Goal: Task Accomplishment & Management: Use online tool/utility

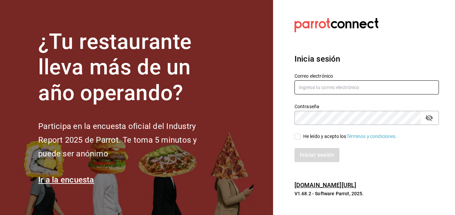
type input "anselmo.nunez@grupocosteno.com"
click at [297, 134] on input "He leído y acepto los Términos y condiciones." at bounding box center [297, 137] width 6 height 6
checkbox input "true"
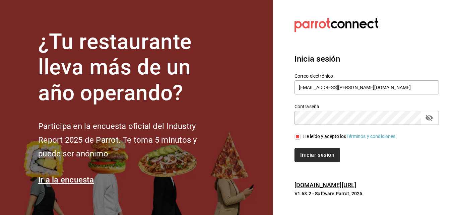
click at [310, 153] on button "Iniciar sesión" at bounding box center [317, 155] width 46 height 14
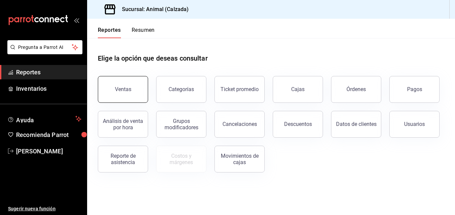
click at [124, 91] on div "Ventas" at bounding box center [123, 89] width 16 height 6
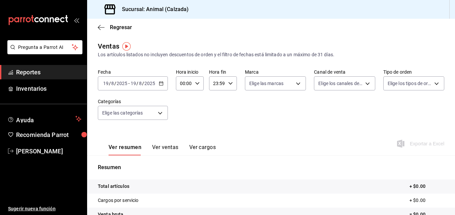
click at [297, 141] on div "Ver resumen Ver ventas Ver cargos Exportar a Excel" at bounding box center [271, 141] width 368 height 27
click at [159, 83] on icon "button" at bounding box center [161, 83] width 5 height 5
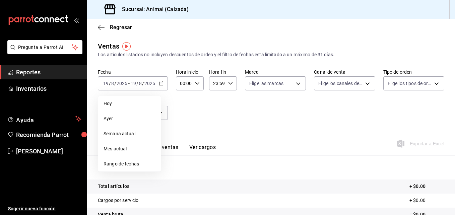
click at [199, 84] on icon "button" at bounding box center [197, 83] width 5 height 5
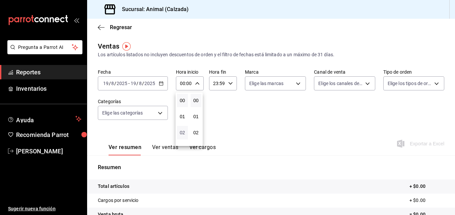
click at [184, 132] on span "02" at bounding box center [182, 132] width 3 height 5
type input "02:00"
click at [181, 128] on button "04" at bounding box center [182, 124] width 11 height 13
type input "04:00"
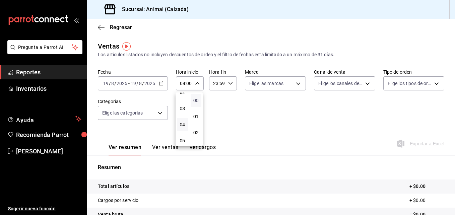
click at [195, 102] on span "00" at bounding box center [196, 100] width 3 height 5
click at [198, 100] on span "00" at bounding box center [196, 100] width 3 height 5
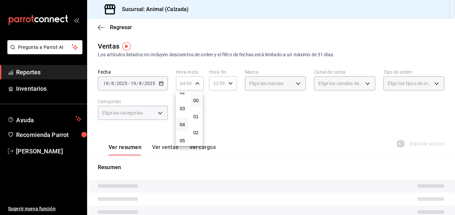
click at [245, 103] on div at bounding box center [227, 107] width 455 height 215
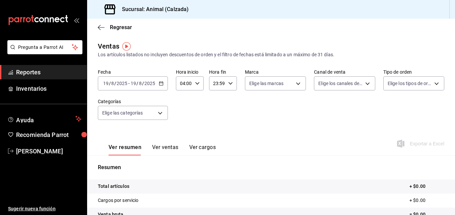
click at [228, 83] on icon "button" at bounding box center [230, 83] width 5 height 5
click at [214, 105] on span "21" at bounding box center [214, 105] width 3 height 5
type input "21:59"
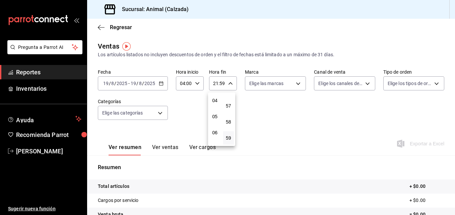
click at [214, 105] on button "04" at bounding box center [214, 100] width 11 height 13
click at [227, 104] on span "57" at bounding box center [228, 105] width 3 height 5
type input "04:57"
click at [227, 102] on span "00" at bounding box center [228, 100] width 3 height 5
type input "04:00"
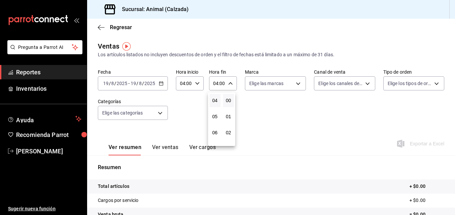
click at [266, 105] on div at bounding box center [227, 107] width 455 height 215
click at [162, 85] on icon "button" at bounding box center [161, 83] width 5 height 5
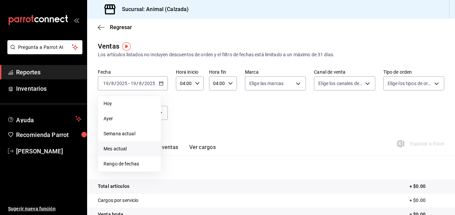
click at [120, 147] on span "Mes actual" at bounding box center [129, 148] width 52 height 7
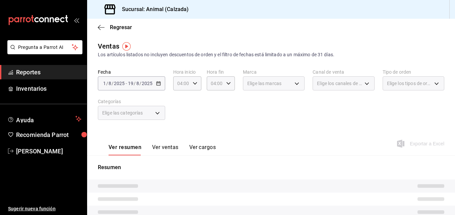
click at [156, 87] on div "2025-08-01 1 / 8 / 2025 - 2025-08-19 19 / 8 / 2025" at bounding box center [131, 83] width 67 height 14
click at [160, 83] on div "2025-08-01 1 / 8 / 2025 - 2025-08-19 19 / 8 / 2025" at bounding box center [131, 83] width 67 height 14
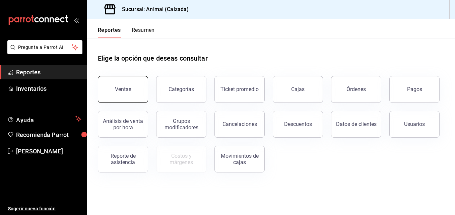
click at [140, 91] on button "Ventas" at bounding box center [123, 89] width 50 height 27
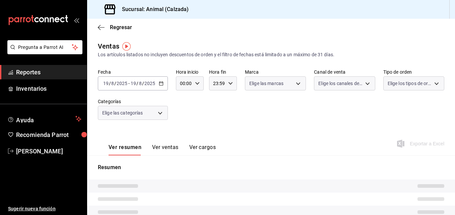
type input "04:00"
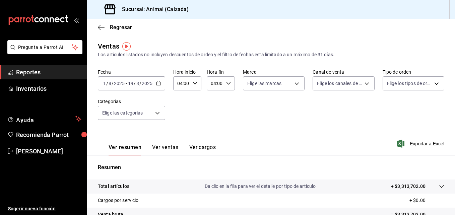
click at [157, 84] on icon "button" at bounding box center [158, 83] width 5 height 5
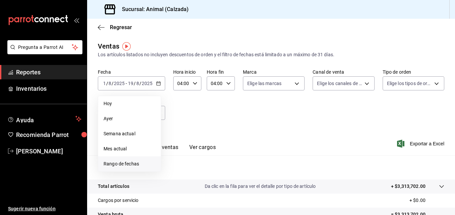
click at [123, 166] on span "Rango de fechas" at bounding box center [129, 163] width 52 height 7
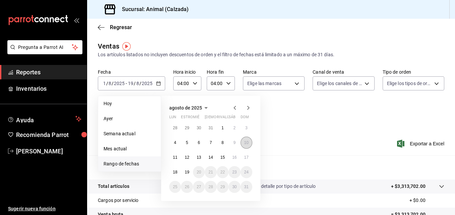
click at [244, 140] on abbr "10" at bounding box center [246, 142] width 4 height 5
click at [176, 157] on abbr "11" at bounding box center [175, 157] width 4 height 5
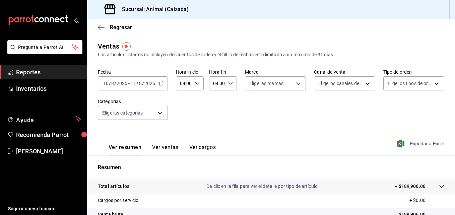
click at [410, 145] on font "Exportar a Excel" at bounding box center [427, 143] width 34 height 5
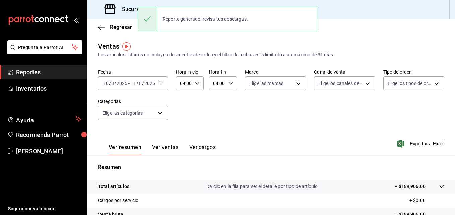
click at [163, 84] on icon "button" at bounding box center [161, 83] width 5 height 5
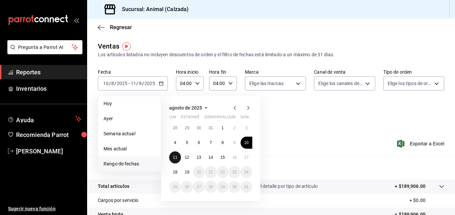
click at [173, 157] on abbr "11" at bounding box center [175, 157] width 4 height 5
click at [183, 157] on button "12" at bounding box center [187, 157] width 12 height 12
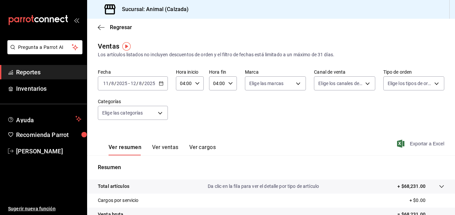
click at [410, 142] on font "Exportar a Excel" at bounding box center [427, 143] width 34 height 5
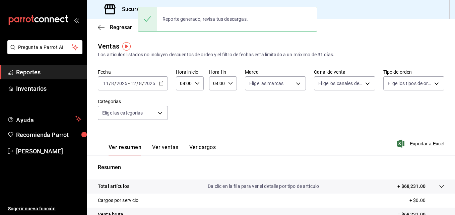
click at [161, 85] on icon "button" at bounding box center [161, 83] width 5 height 5
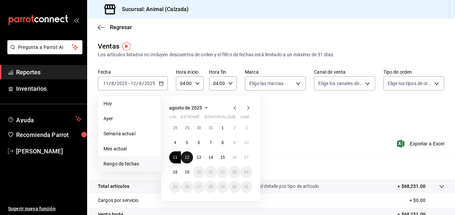
click at [186, 157] on abbr "12" at bounding box center [187, 157] width 4 height 5
click at [196, 155] on button "13" at bounding box center [199, 157] width 12 height 12
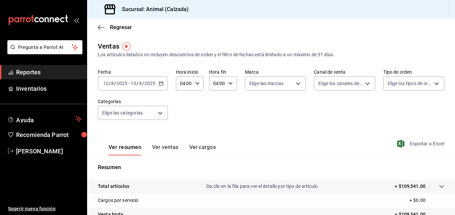
click at [410, 142] on font "Exportar a Excel" at bounding box center [427, 143] width 34 height 5
click at [161, 84] on icon "button" at bounding box center [161, 83] width 5 height 5
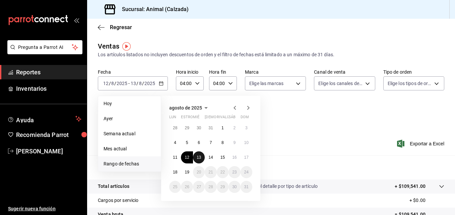
click at [197, 158] on abbr "13" at bounding box center [199, 157] width 4 height 5
click at [209, 156] on abbr "14" at bounding box center [210, 157] width 4 height 5
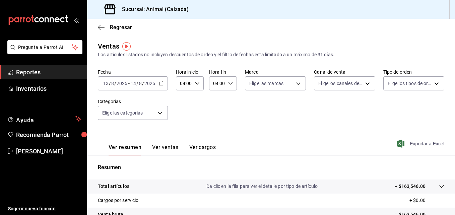
click at [422, 144] on font "Exportar a Excel" at bounding box center [427, 143] width 34 height 5
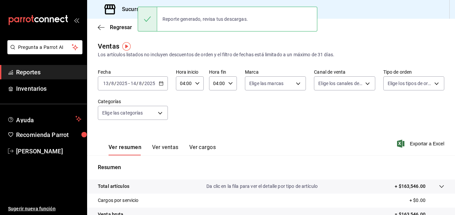
click at [161, 83] on icon "button" at bounding box center [161, 83] width 5 height 5
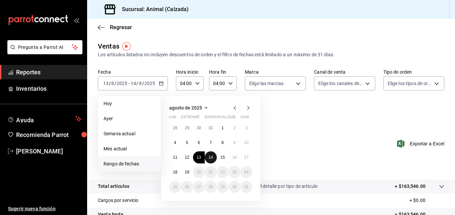
click at [210, 158] on abbr "14" at bounding box center [210, 157] width 4 height 5
click at [219, 157] on button "15" at bounding box center [223, 157] width 12 height 12
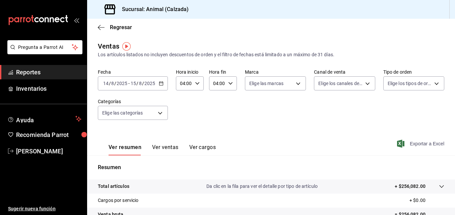
click at [397, 141] on icon "button" at bounding box center [400, 144] width 7 height 8
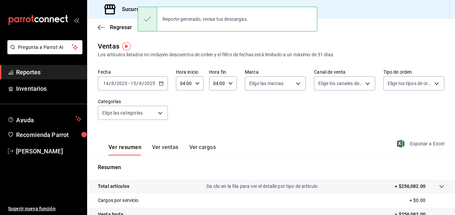
click at [162, 83] on icon "button" at bounding box center [161, 83] width 5 height 5
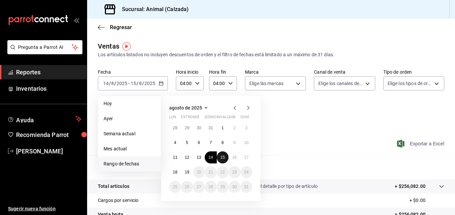
click at [222, 157] on abbr "15" at bounding box center [222, 157] width 4 height 5
click at [232, 155] on abbr "16" at bounding box center [234, 157] width 4 height 5
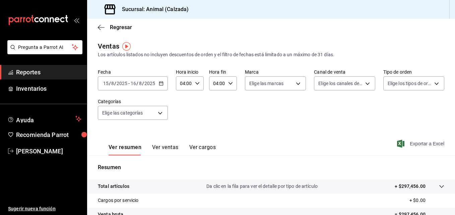
click at [416, 147] on span "Exportar a Excel" at bounding box center [421, 144] width 46 height 8
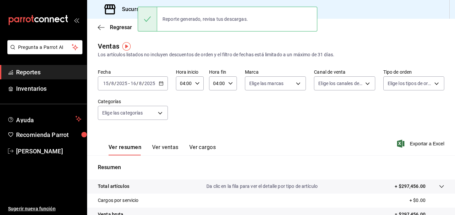
click at [162, 83] on icon "button" at bounding box center [161, 83] width 5 height 5
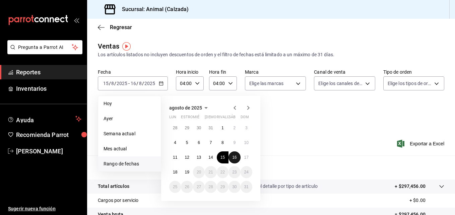
click at [234, 157] on abbr "16" at bounding box center [234, 157] width 4 height 5
click at [247, 157] on abbr "17" at bounding box center [246, 157] width 4 height 5
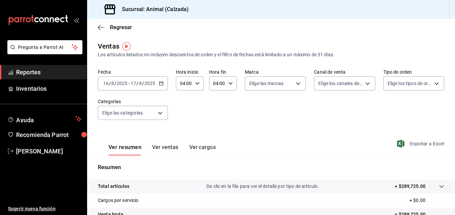
click at [410, 145] on font "Exportar a Excel" at bounding box center [427, 143] width 34 height 5
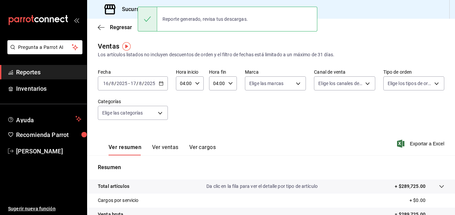
click at [161, 84] on icon "button" at bounding box center [161, 83] width 5 height 5
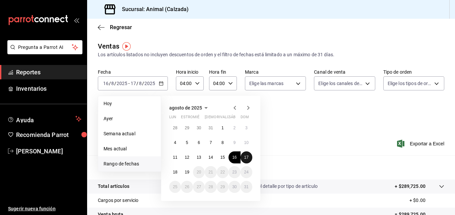
click at [245, 158] on abbr "17" at bounding box center [246, 157] width 4 height 5
click at [174, 170] on abbr "18" at bounding box center [175, 172] width 4 height 5
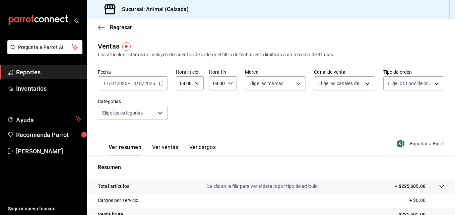
click at [401, 143] on span "Exportar a Excel" at bounding box center [421, 144] width 46 height 8
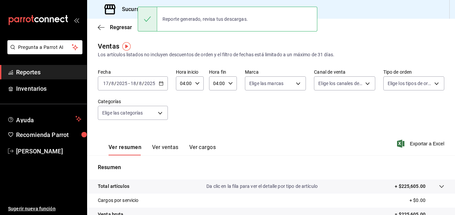
click at [160, 84] on icon "button" at bounding box center [161, 83] width 5 height 5
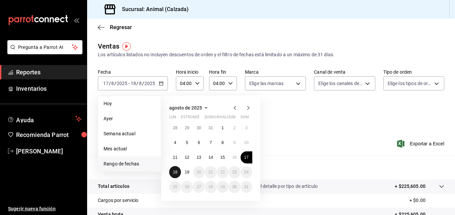
click at [173, 174] on abbr "18" at bounding box center [175, 172] width 4 height 5
click at [184, 174] on button "19" at bounding box center [187, 172] width 12 height 12
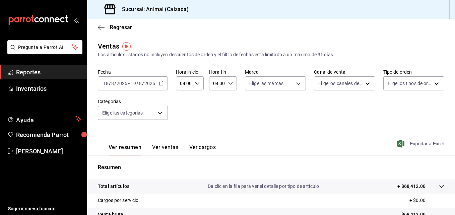
click at [415, 144] on font "Exportar a Excel" at bounding box center [427, 143] width 34 height 5
click at [161, 81] on icon "button" at bounding box center [161, 83] width 5 height 5
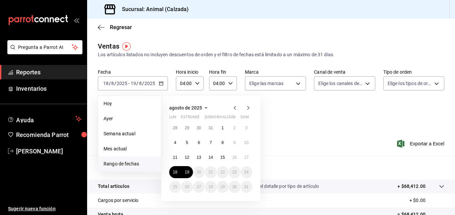
click at [301, 129] on div "Ver resumen Ver ventas Ver cargos Exportar a Excel" at bounding box center [271, 141] width 368 height 27
